Goal: Check status: Check status

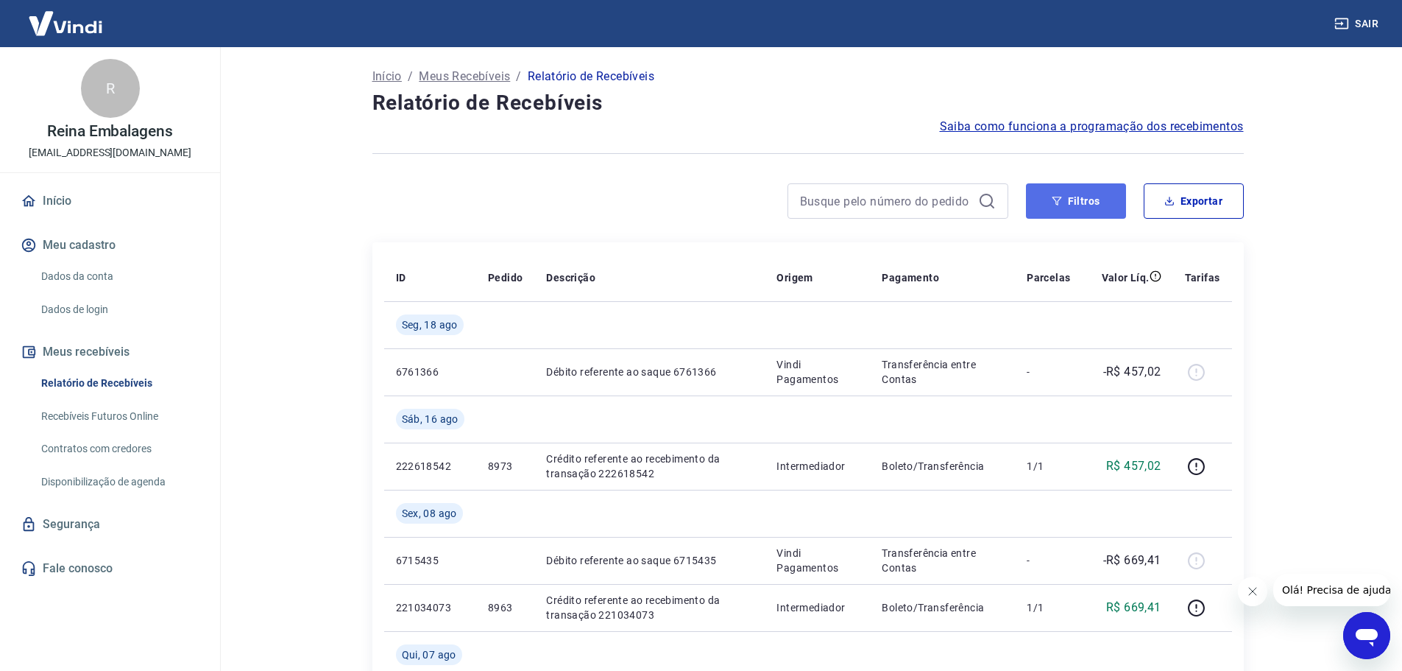
click at [1045, 192] on button "Filtros" at bounding box center [1076, 200] width 100 height 35
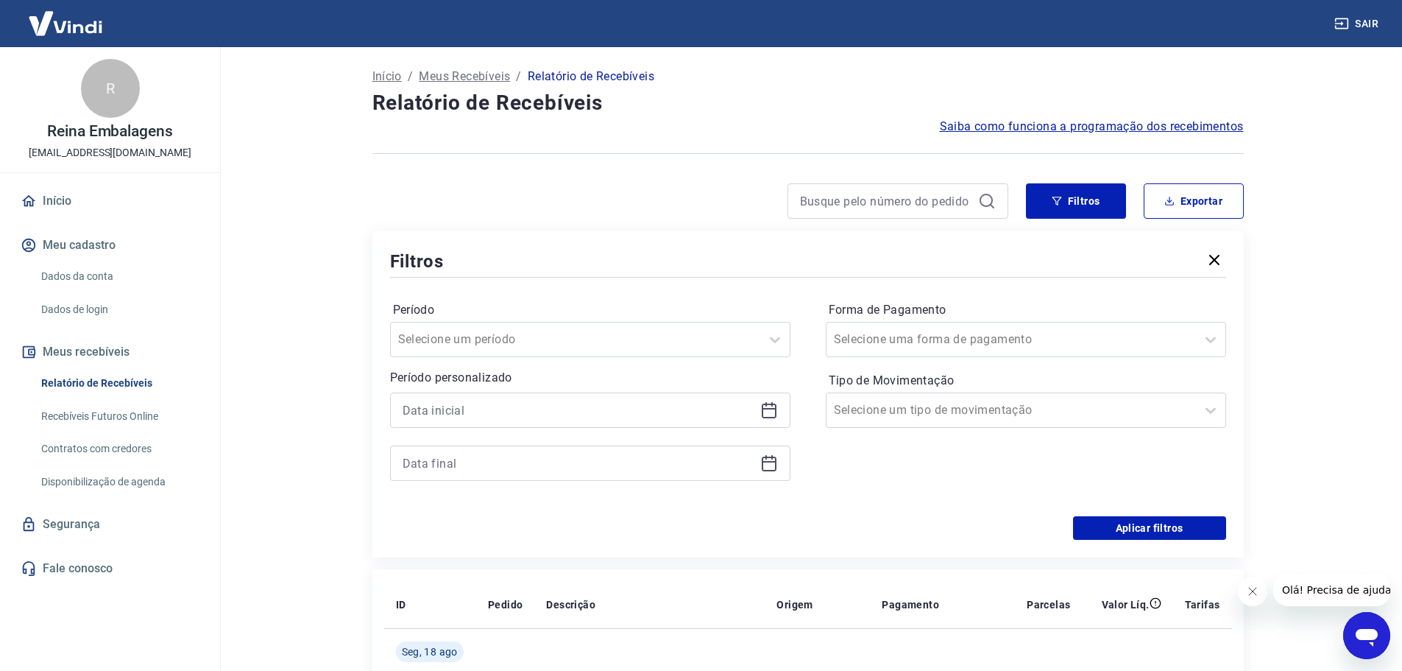
click at [777, 408] on icon at bounding box center [770, 410] width 18 height 18
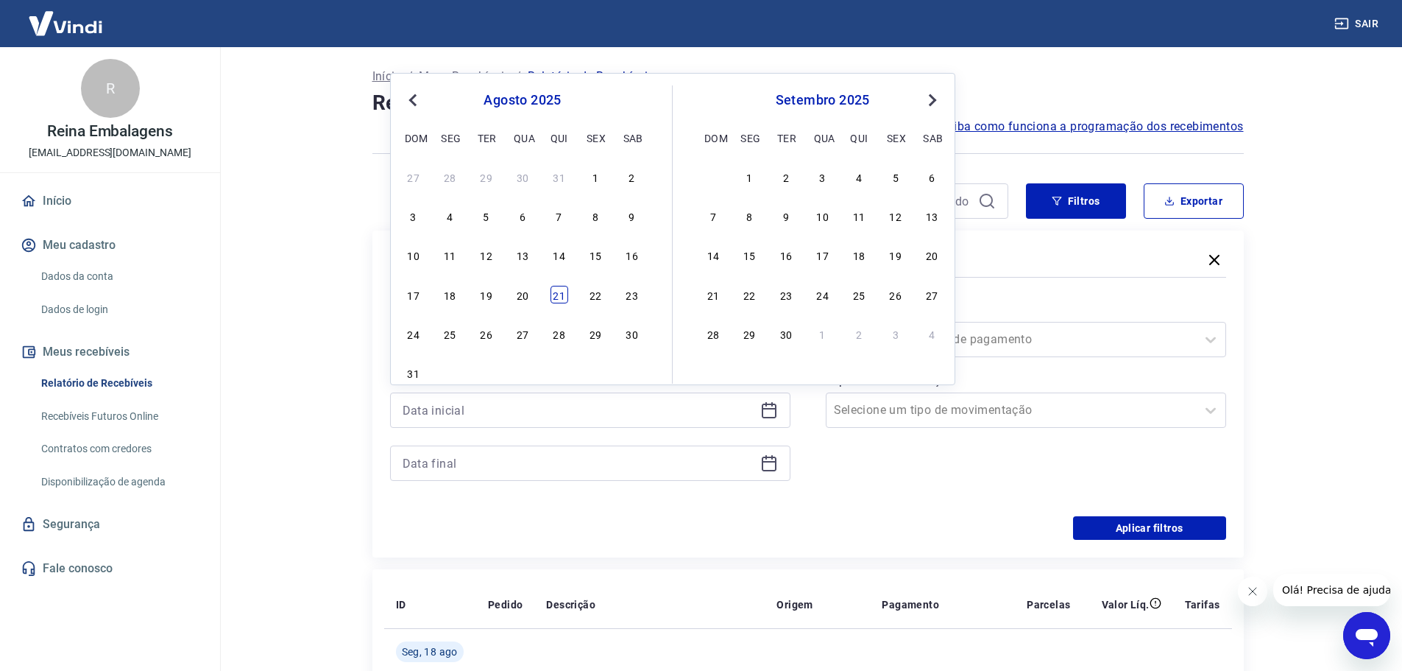
click at [556, 293] on div "21" at bounding box center [560, 295] width 18 height 18
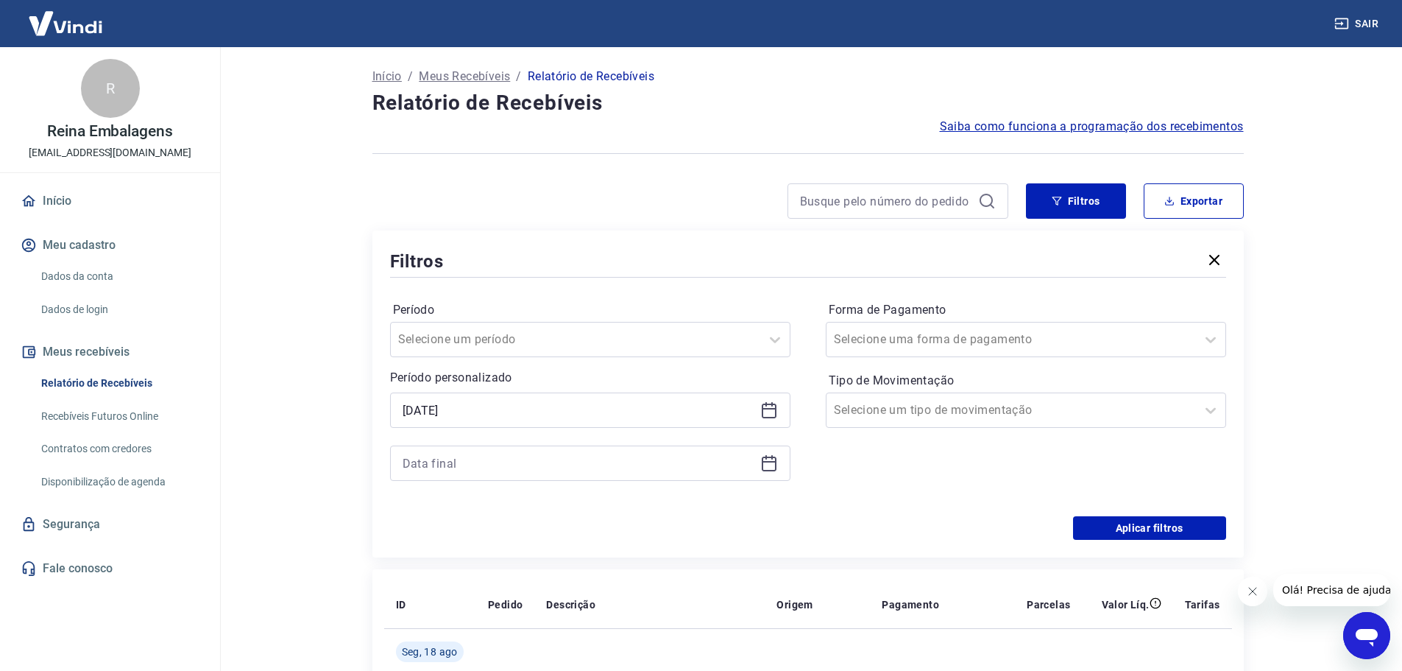
click at [770, 463] on icon at bounding box center [770, 463] width 18 height 18
click at [768, 458] on icon at bounding box center [769, 463] width 15 height 15
click at [776, 470] on icon at bounding box center [769, 463] width 15 height 15
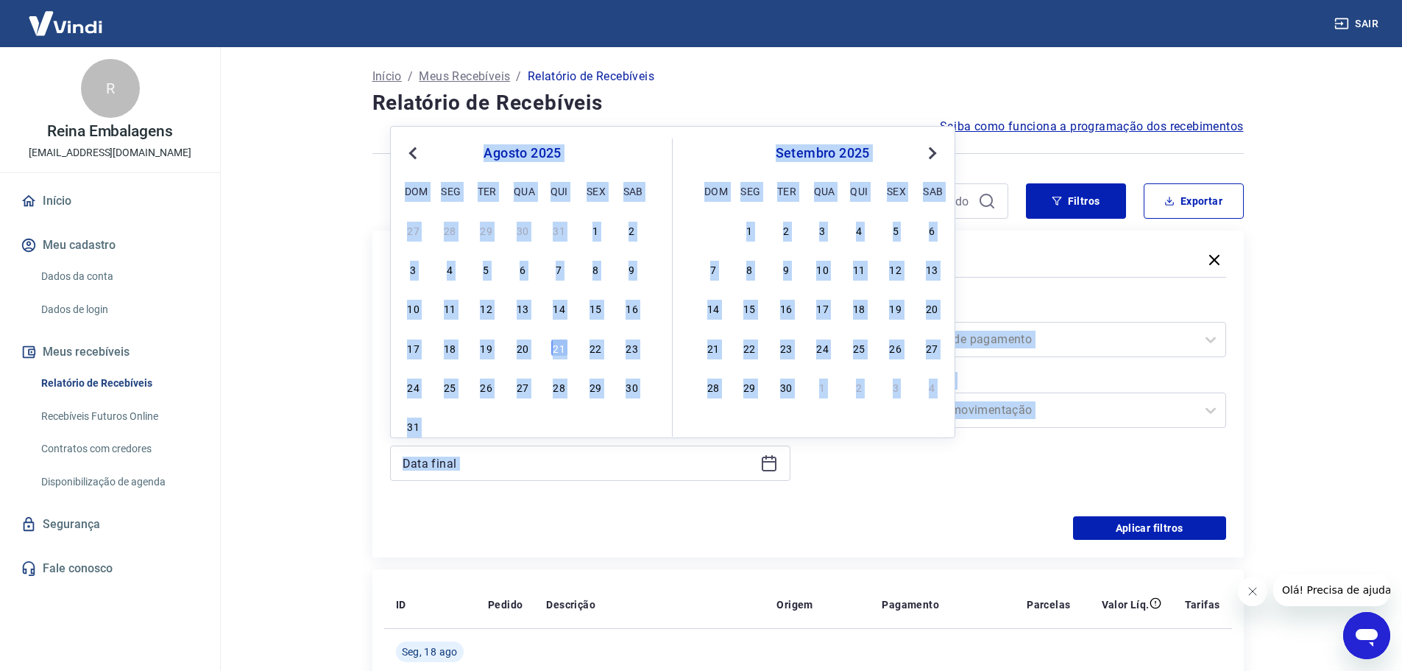
click at [800, 517] on form "Período Selecione um período Período personalizado Selected date: quinta-feira,…" at bounding box center [808, 409] width 836 height 259
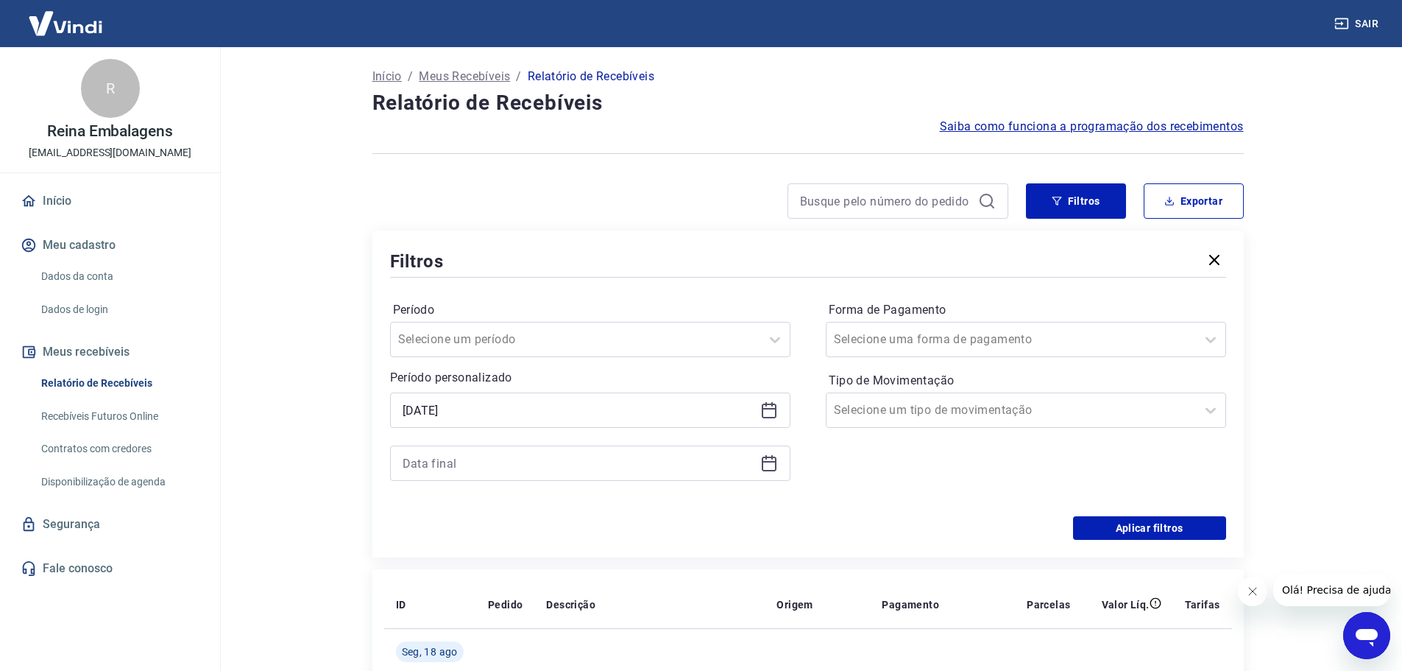
click at [775, 408] on icon at bounding box center [769, 408] width 15 height 1
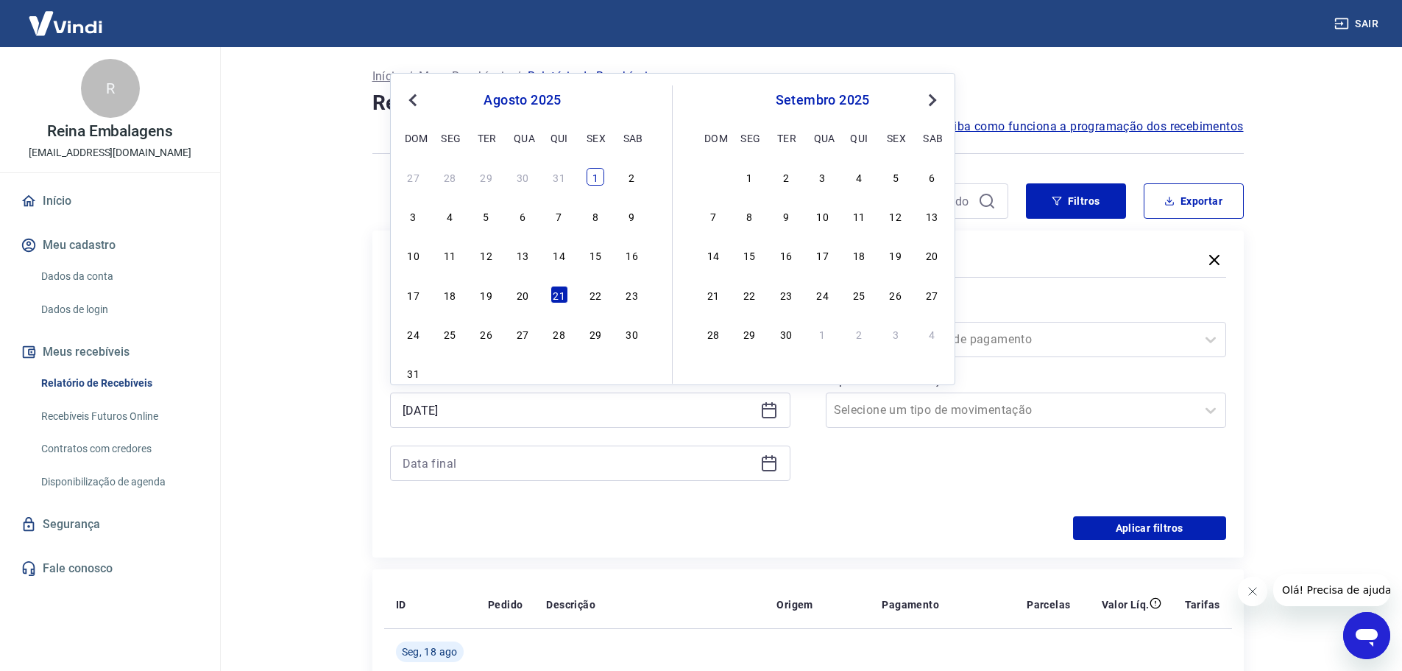
click at [593, 174] on div "1" at bounding box center [596, 177] width 18 height 18
type input "01/08/2025"
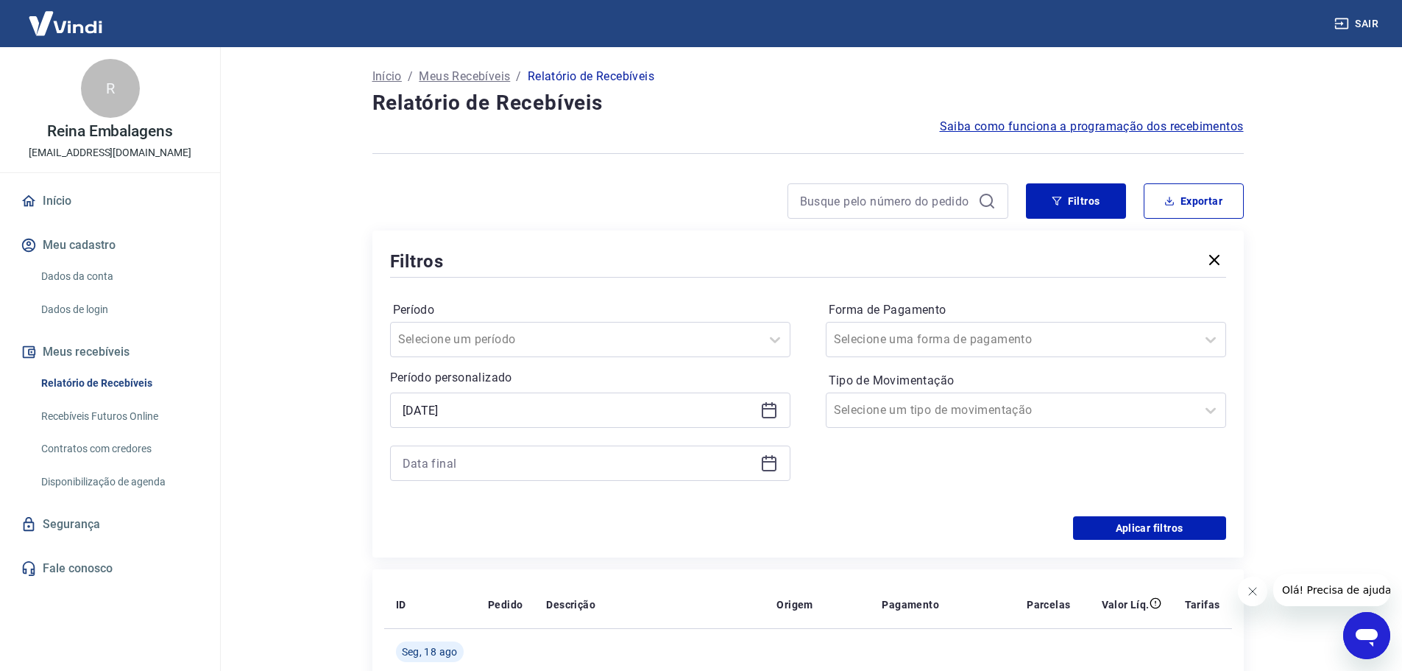
click at [776, 462] on icon at bounding box center [769, 461] width 15 height 1
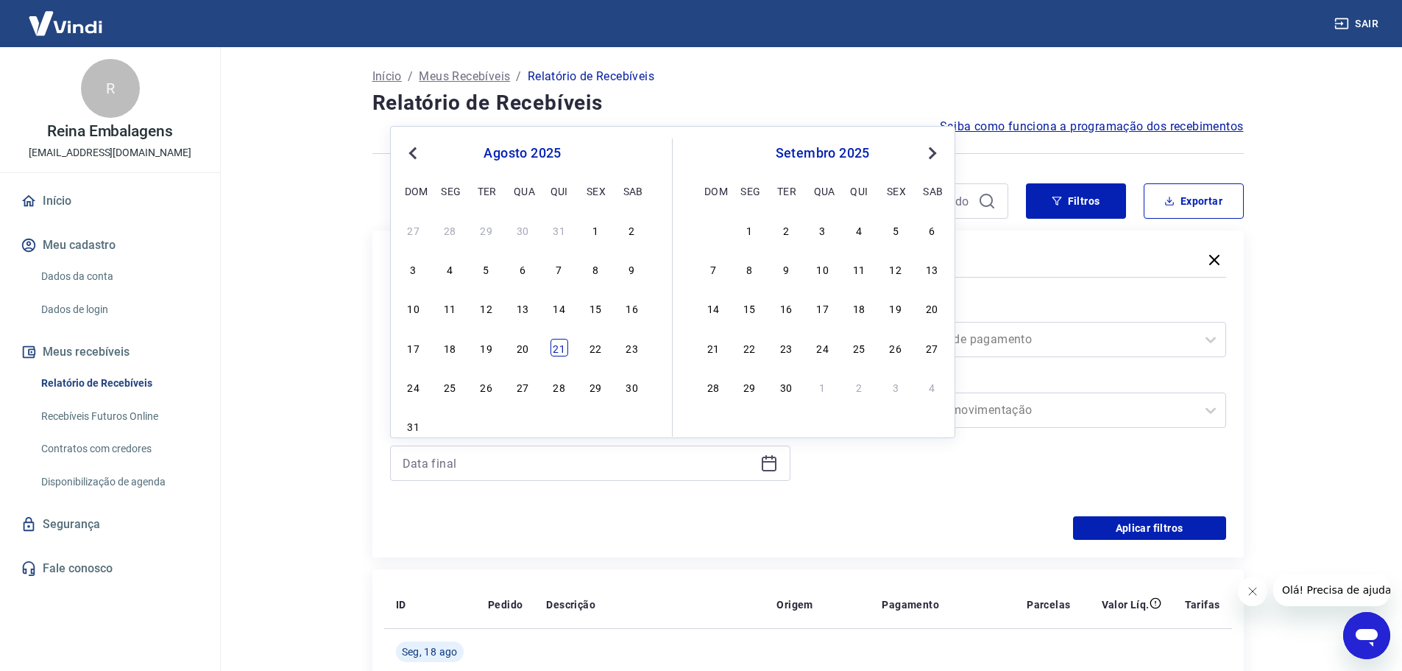
click at [563, 347] on div "21" at bounding box center [560, 348] width 18 height 18
type input "21/08/2025"
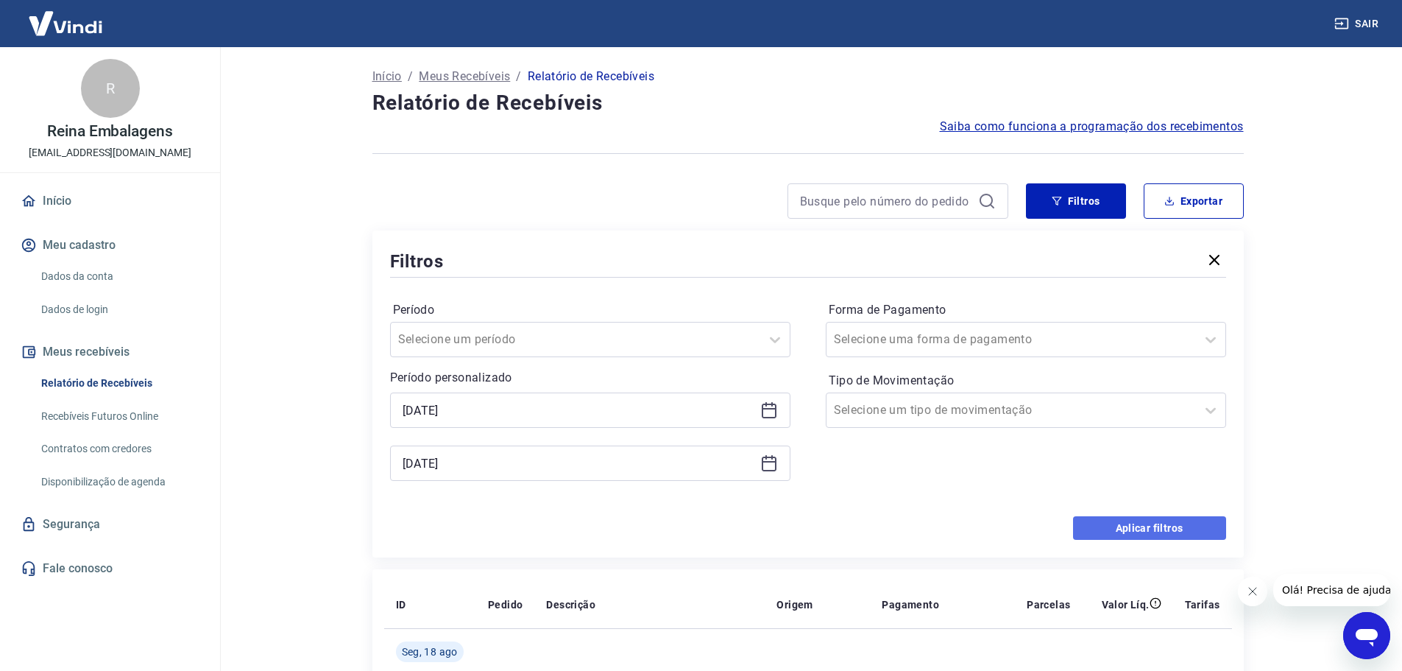
click at [1122, 517] on button "Aplicar filtros" at bounding box center [1149, 528] width 153 height 24
